Goal: Task Accomplishment & Management: Use online tool/utility

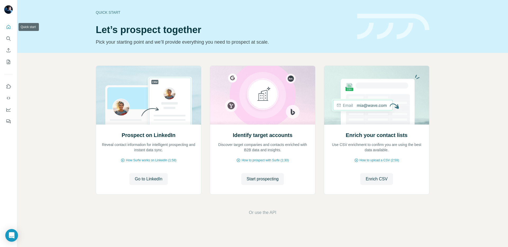
click at [12, 31] on button "Quick start" at bounding box center [8, 27] width 8 height 10
click at [9, 38] on icon "Search" at bounding box center [8, 38] width 5 height 5
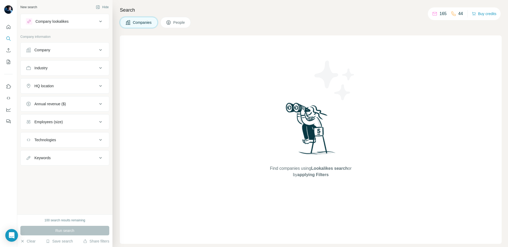
click at [69, 23] on div "Company lookalikes" at bounding box center [51, 21] width 33 height 5
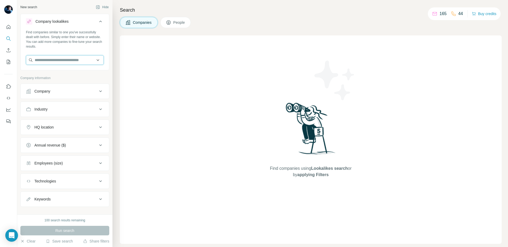
click at [60, 60] on input "text" at bounding box center [65, 60] width 78 height 10
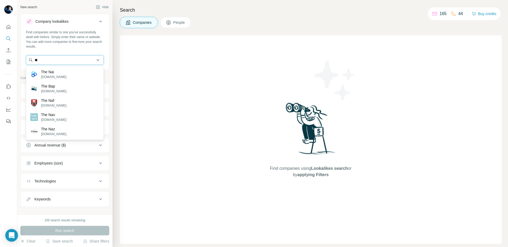
type input "*"
type input "*********"
click at [79, 77] on div "Boldlight [DOMAIN_NAME]" at bounding box center [64, 74] width 75 height 14
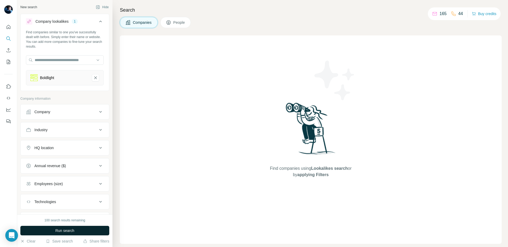
click at [52, 233] on button "Run search" at bounding box center [64, 231] width 89 height 10
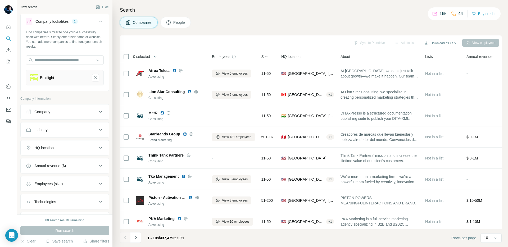
scroll to position [46, 0]
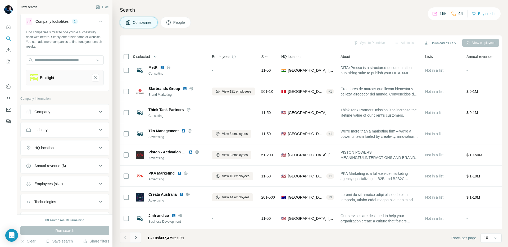
click at [137, 239] on icon "Navigate to next page" at bounding box center [135, 237] width 5 height 5
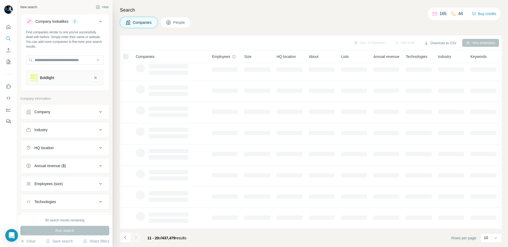
scroll to position [0, 0]
drag, startPoint x: 175, startPoint y: 237, endPoint x: 189, endPoint y: 235, distance: 13.9
click at [189, 235] on div "11 - 20 of 437,479 results" at bounding box center [166, 238] width 47 height 12
click at [186, 238] on span "11 - 20 of 437,479 results" at bounding box center [166, 238] width 39 height 4
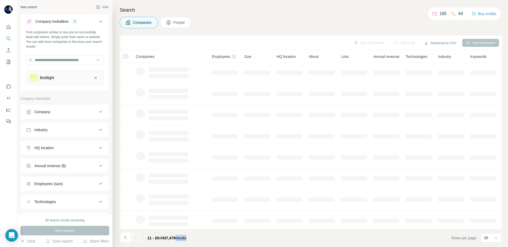
click at [186, 238] on span "11 - 20 of 437,479 results" at bounding box center [166, 238] width 39 height 4
click at [200, 237] on footer "11 - 20 of 437,479 results Rows per page 10" at bounding box center [311, 238] width 382 height 18
click at [175, 237] on span "437,479" at bounding box center [168, 238] width 13 height 4
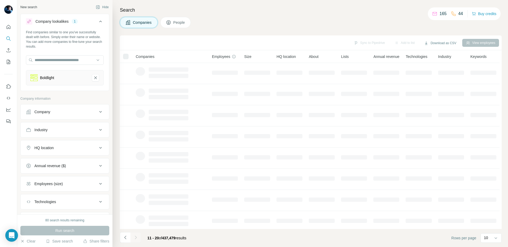
click at [157, 238] on span "11 - 20" at bounding box center [153, 238] width 12 height 4
click at [148, 241] on div "11 - 20 of 437,479 results" at bounding box center [166, 238] width 47 height 12
click at [149, 240] on span "11 - 20" at bounding box center [153, 238] width 12 height 4
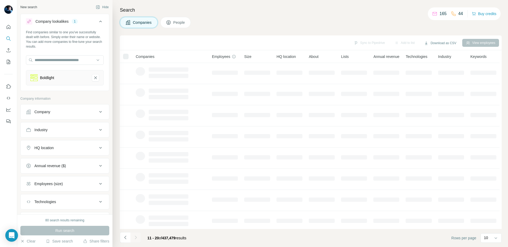
click at [157, 240] on span "11 - 20" at bounding box center [153, 238] width 12 height 4
click at [169, 240] on span "437,479" at bounding box center [168, 238] width 13 height 4
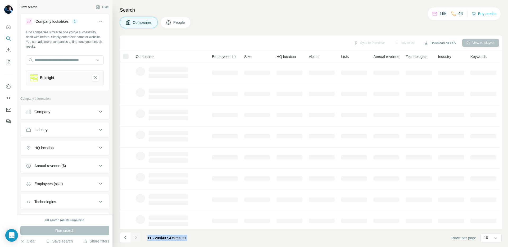
click at [169, 240] on span "437,479" at bounding box center [168, 238] width 13 height 4
click at [186, 237] on span "11 - 20 of 437,479 results" at bounding box center [166, 238] width 39 height 4
click at [170, 237] on span "437,479" at bounding box center [168, 238] width 13 height 4
click at [232, 228] on td at bounding box center [225, 221] width 32 height 21
